Goal: Task Accomplishment & Management: Manage account settings

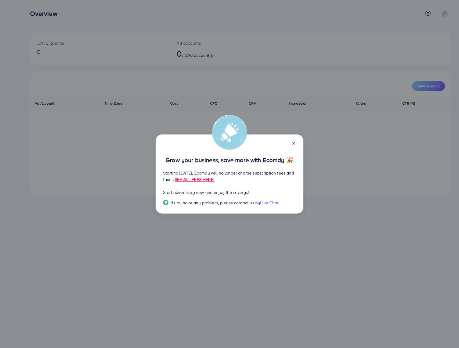
click at [293, 144] on icon at bounding box center [294, 143] width 4 height 4
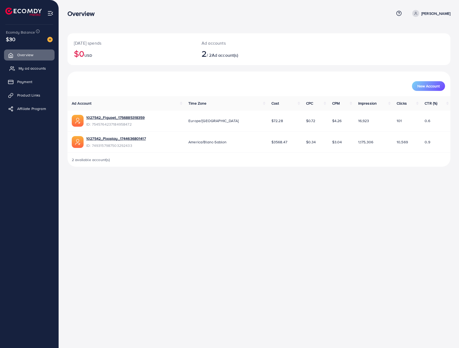
click at [16, 69] on link "My ad accounts" at bounding box center [29, 68] width 51 height 11
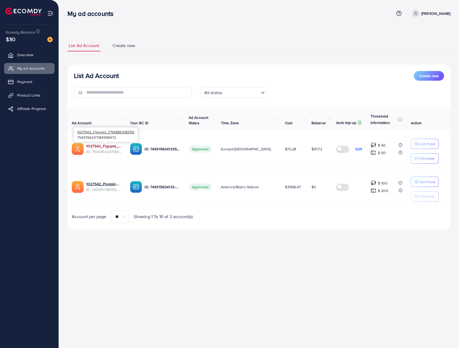
click at [108, 146] on link "1027542_Figupet_1756885318359" at bounding box center [103, 145] width 35 height 5
